Goal: Find specific page/section: Find specific page/section

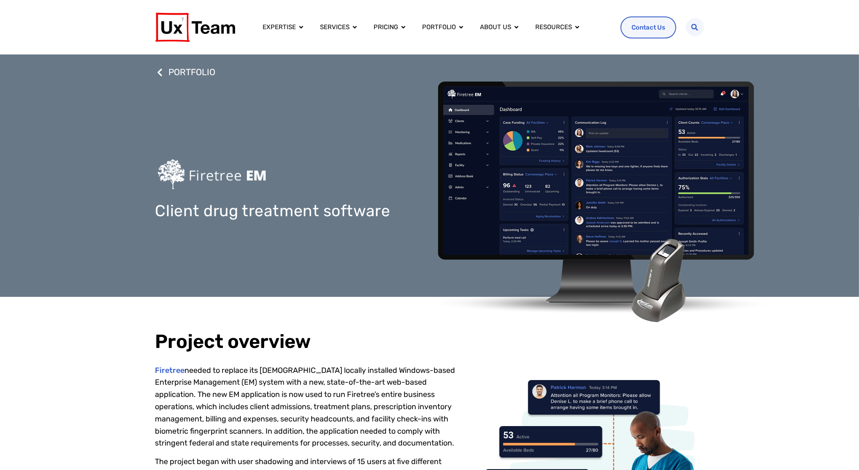
click at [87, 248] on div "PORTFOLIO Client drug treatment software" at bounding box center [429, 175] width 859 height 242
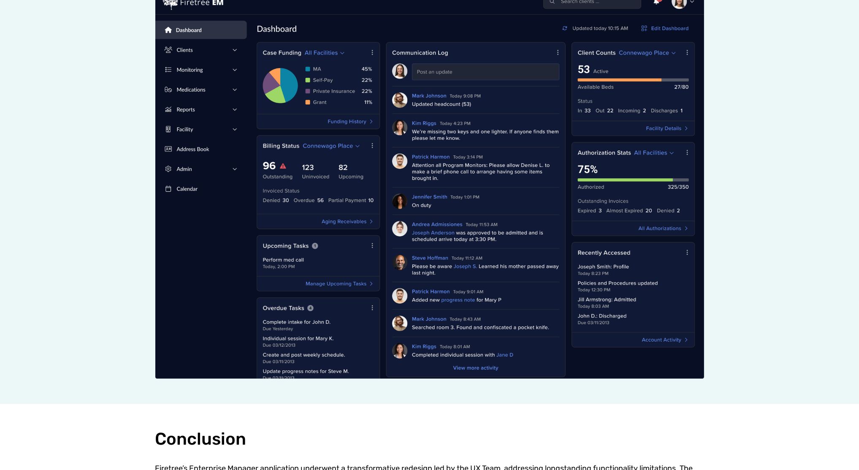
scroll to position [1628, 0]
